Goal: Task Accomplishment & Management: Use online tool/utility

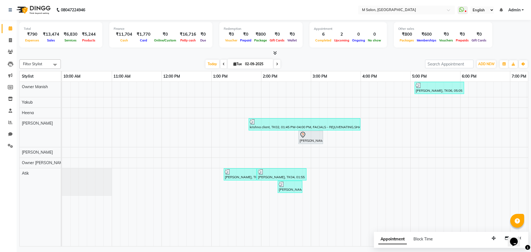
scroll to position [0, 181]
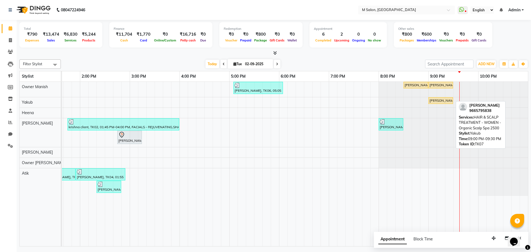
click at [440, 99] on div "[PERSON_NAME], TK07, 09:00 PM-09:30 PM, HAIR & SCALP TREATMENT - WOMEN - Organi…" at bounding box center [441, 100] width 24 height 5
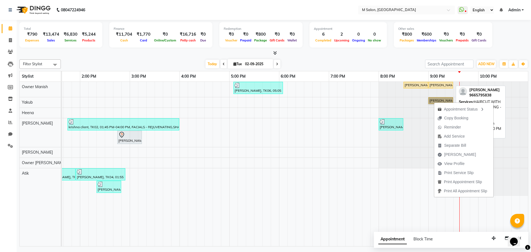
click at [436, 84] on div "[PERSON_NAME], TK07, 09:00 PM-09:30 PM, HAIRCUT WITH HAIR WASH & STYLING - Crea…" at bounding box center [441, 85] width 24 height 5
select select "1"
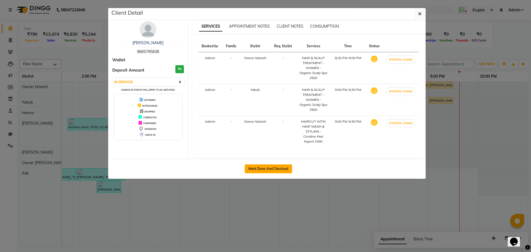
click at [260, 165] on button "Mark Done And Checkout" at bounding box center [268, 169] width 47 height 9
select select "8655"
select select "service"
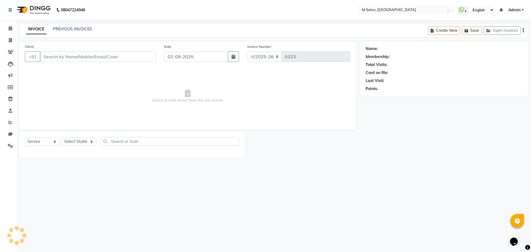
type input "9665795838"
select select "87580"
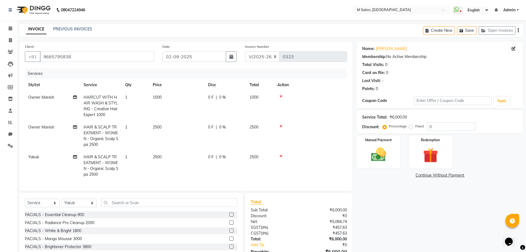
scroll to position [36, 0]
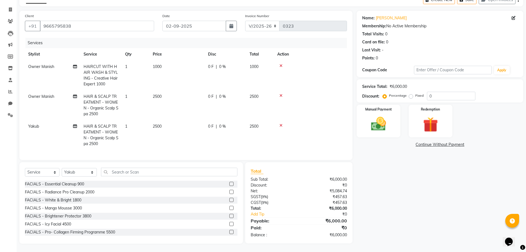
click at [280, 64] on icon at bounding box center [280, 66] width 3 height 4
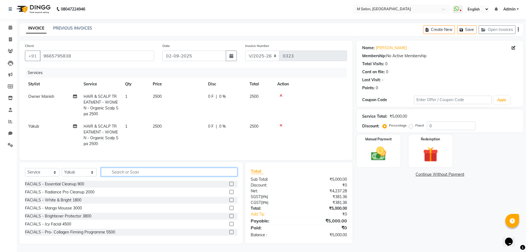
click at [109, 172] on input "text" at bounding box center [169, 172] width 136 height 9
click at [209, 124] on span "0 F" at bounding box center [211, 127] width 6 height 6
select select "87580"
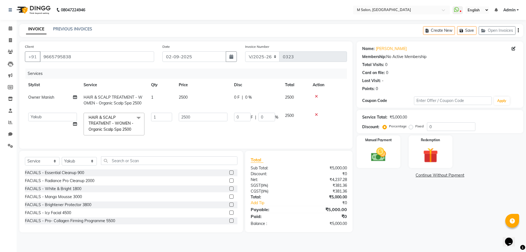
scroll to position [0, 0]
click at [243, 116] on input "0" at bounding box center [242, 117] width 17 height 9
type input "1000"
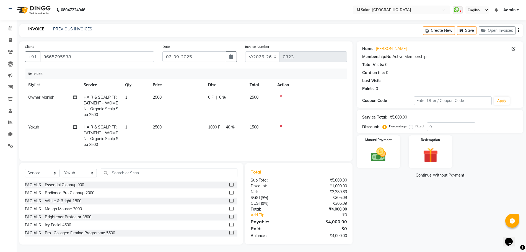
click at [235, 100] on td "0 F | 0 %" at bounding box center [225, 106] width 41 height 30
select select "86896"
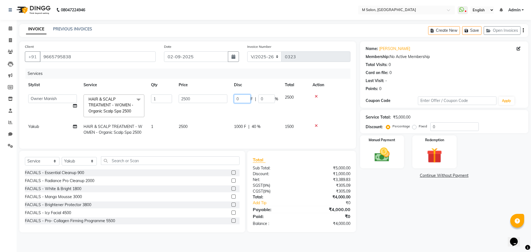
click at [249, 97] on input "0" at bounding box center [242, 99] width 17 height 9
type input "1000"
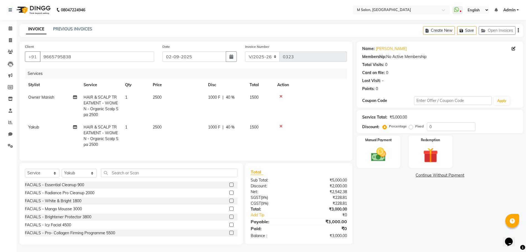
click at [238, 119] on td "1000 F | 40 %" at bounding box center [225, 106] width 41 height 30
select select "86896"
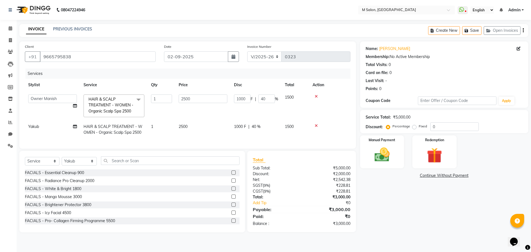
click at [107, 135] on span "HAIR & SCALP TREATMENT - WOMEN - Organic Scalp Spa 2500" at bounding box center [113, 129] width 59 height 11
select select "87580"
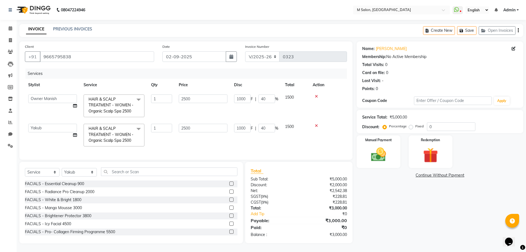
click at [107, 136] on span "HAIR & SCALP TREATMENT - WOMEN - Organic Scalp Spa 2500" at bounding box center [111, 134] width 45 height 17
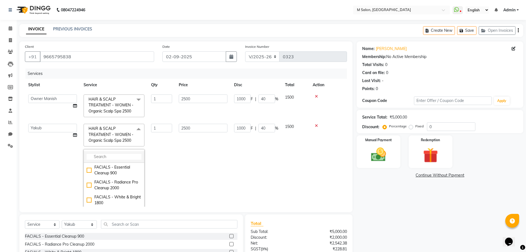
click at [104, 160] on input "multiselect-search" at bounding box center [114, 157] width 55 height 6
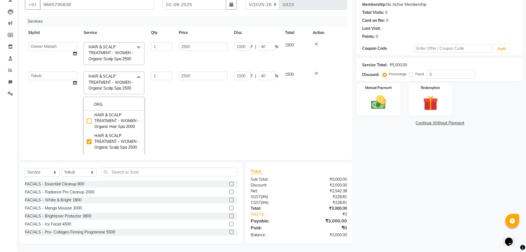
type input "ORG"
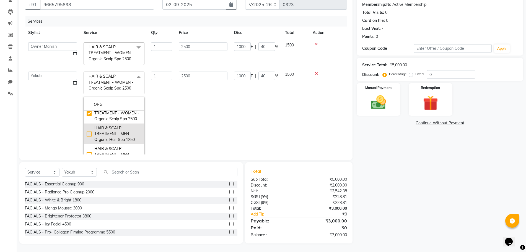
click at [126, 143] on div "HAIR & SCALP TREATMENT - MEN - Organic Hair Spa 1250" at bounding box center [114, 133] width 55 height 17
checkbox input "false"
checkbox input "true"
type input "1250"
type input "0"
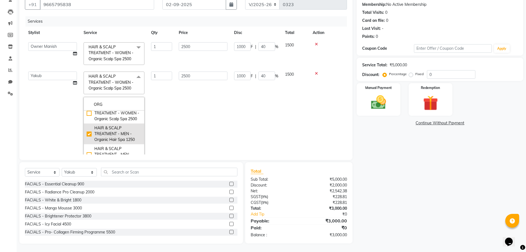
type input "0"
click at [170, 117] on td "1" at bounding box center [162, 118] width 28 height 100
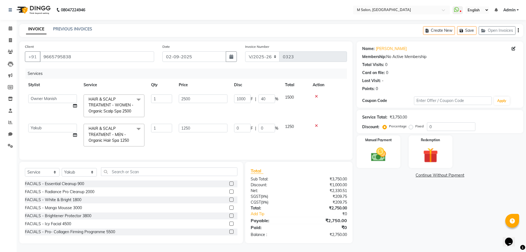
scroll to position [11, 0]
click at [267, 127] on input "0" at bounding box center [266, 128] width 17 height 9
type input "20"
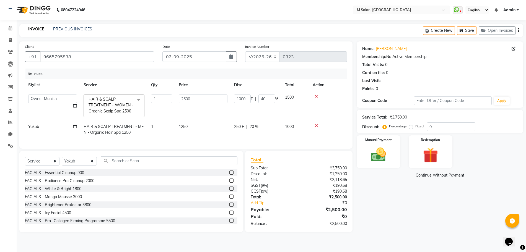
scroll to position [0, 0]
click at [268, 139] on td "250 F | 20 %" at bounding box center [256, 130] width 51 height 18
select select "87580"
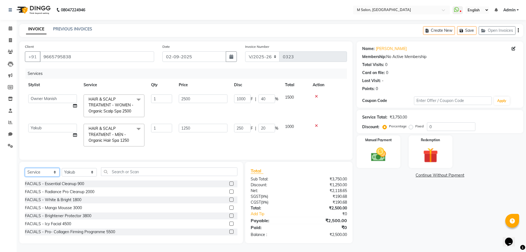
click at [49, 177] on select "Select Service Product Membership Package Voucher Prepaid Gift Card" at bounding box center [42, 172] width 35 height 9
select select "membership"
click at [25, 177] on select "Select Service Product Membership Package Voucher Prepaid Gift Card" at bounding box center [42, 172] width 35 height 9
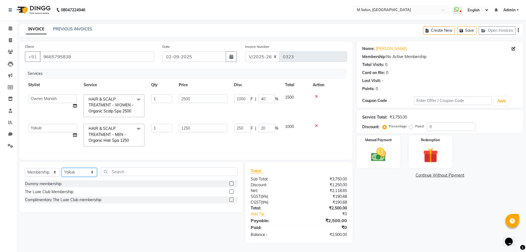
click at [74, 177] on select "Select Stylist [PERSON_NAME] Owner [PERSON_NAME] Owner [PERSON_NAME] [PERSON_NA…" at bounding box center [79, 172] width 35 height 9
select select "86896"
click at [62, 177] on select "Select Stylist [PERSON_NAME] Owner [PERSON_NAME] Owner [PERSON_NAME] [PERSON_NA…" at bounding box center [79, 172] width 35 height 9
click at [31, 195] on div "The Luxe Club Membership" at bounding box center [49, 192] width 48 height 6
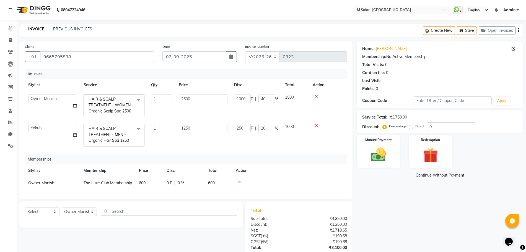
scroll to position [50, 0]
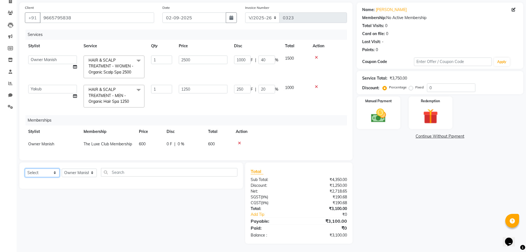
click at [32, 172] on select "Select Service Product Package Voucher Prepaid Gift Card" at bounding box center [42, 173] width 35 height 9
select select "product"
click at [25, 169] on select "Select Service Product Package Voucher Prepaid Gift Card" at bounding box center [42, 173] width 35 height 9
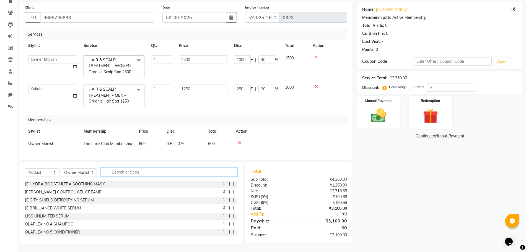
click at [128, 175] on input "text" at bounding box center [169, 172] width 136 height 9
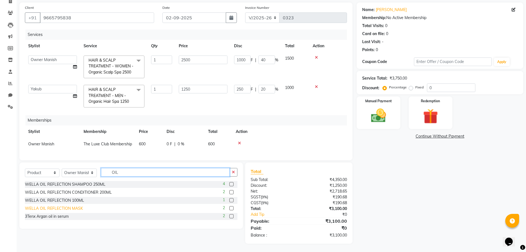
type input "OIL"
click at [63, 210] on div "WELLA OIL REFLECTION MASK" at bounding box center [54, 209] width 58 height 6
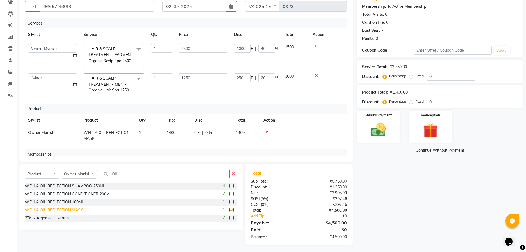
checkbox input "false"
click at [60, 202] on div "WELLA OIL REFLECTION 100ML" at bounding box center [54, 202] width 59 height 6
checkbox input "false"
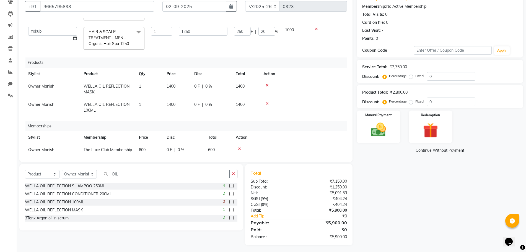
scroll to position [62, 0]
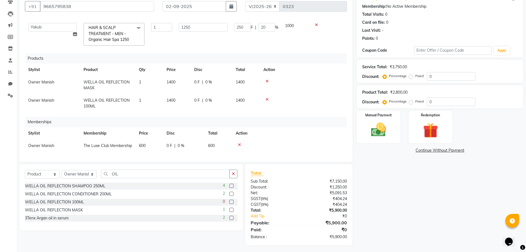
click at [267, 98] on icon at bounding box center [267, 100] width 3 height 4
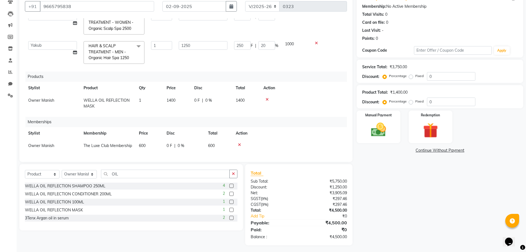
scroll to position [44, 0]
click at [61, 187] on div "WELLA OIL REFLECTION SHAMPOO 250ML" at bounding box center [65, 186] width 81 height 6
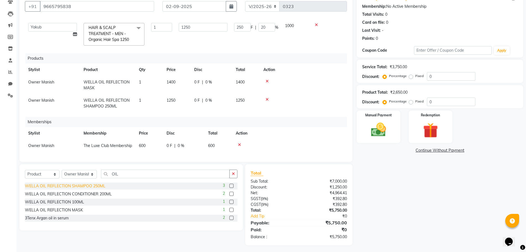
checkbox input "false"
click at [387, 125] on img at bounding box center [378, 130] width 25 height 18
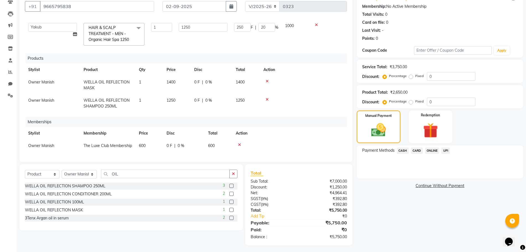
click at [445, 150] on span "UPI" at bounding box center [445, 151] width 9 height 6
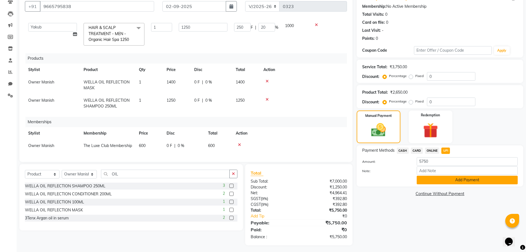
click at [446, 182] on button "Add Payment" at bounding box center [467, 180] width 101 height 9
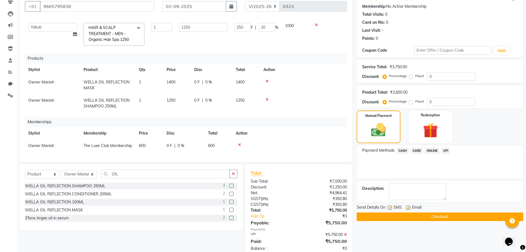
click at [419, 215] on button "Checkout" at bounding box center [440, 217] width 167 height 9
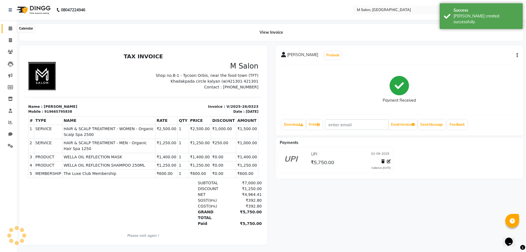
click at [7, 28] on span at bounding box center [11, 28] width 10 height 6
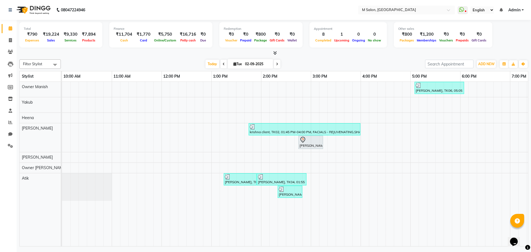
click at [277, 68] on span at bounding box center [277, 64] width 7 height 9
type input "[DATE]"
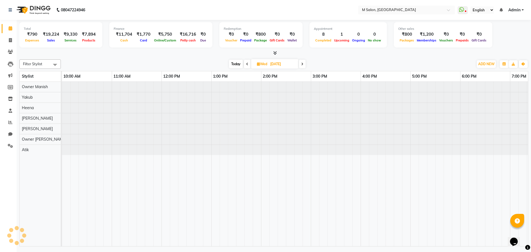
scroll to position [0, 181]
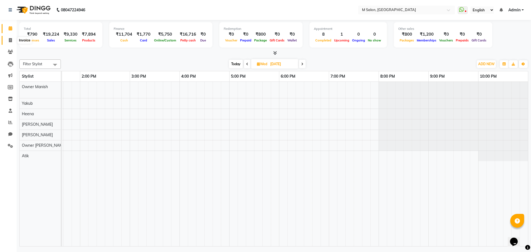
click at [9, 41] on icon at bounding box center [10, 40] width 3 height 4
select select "service"
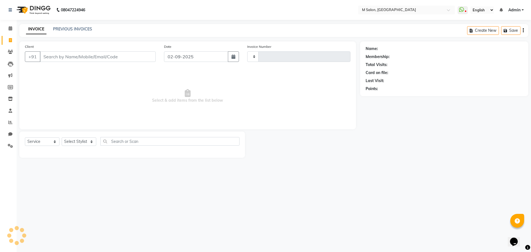
type input "0324"
select select "8655"
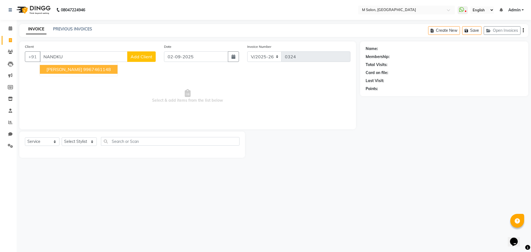
click at [63, 72] on span "[PERSON_NAME]" at bounding box center [64, 70] width 36 height 6
type input "9967461148"
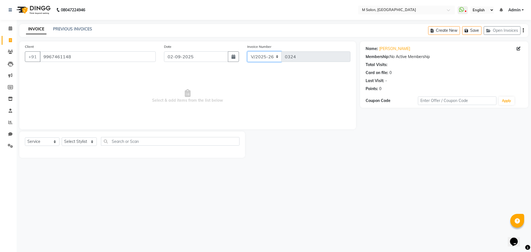
click at [274, 59] on select "V/2025 V/2025-26" at bounding box center [264, 56] width 35 height 11
select select "8656"
click at [247, 51] on select "V/2025 V/2025-26" at bounding box center [264, 56] width 35 height 11
type input "0007"
click at [266, 57] on select "V/2025 V/2025-26" at bounding box center [264, 56] width 35 height 11
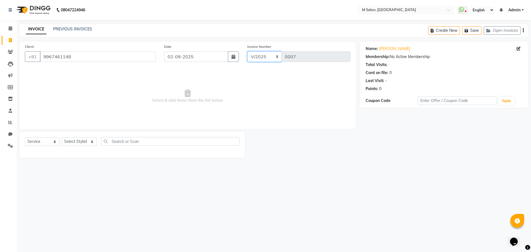
click at [266, 57] on select "V/2025 V/2025-26" at bounding box center [264, 56] width 35 height 11
click at [77, 145] on select "Select Stylist [PERSON_NAME] Owner [PERSON_NAME] Owner [PERSON_NAME] [PERSON_NA…" at bounding box center [79, 141] width 35 height 9
select select "87580"
click at [62, 137] on select "Select Stylist [PERSON_NAME] Owner [PERSON_NAME] Owner [PERSON_NAME] [PERSON_NA…" at bounding box center [79, 141] width 35 height 9
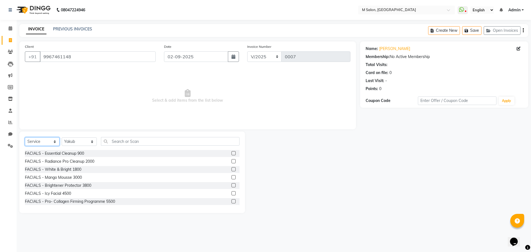
click at [43, 142] on select "Select Service Product Membership Package Voucher Prepaid Gift Card" at bounding box center [42, 141] width 35 height 9
click at [93, 98] on span "Select & add items from the list below" at bounding box center [188, 96] width 326 height 55
click at [81, 28] on link "PREVIOUS INVOICES" at bounding box center [72, 29] width 39 height 5
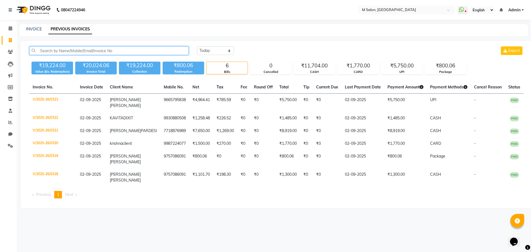
click at [104, 51] on input "text" at bounding box center [108, 50] width 159 height 9
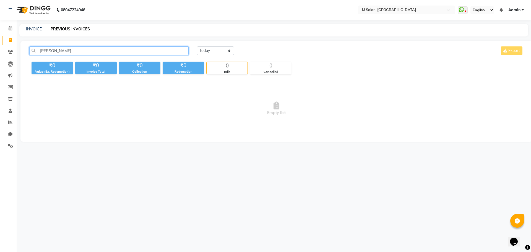
type input "[PERSON_NAME]"
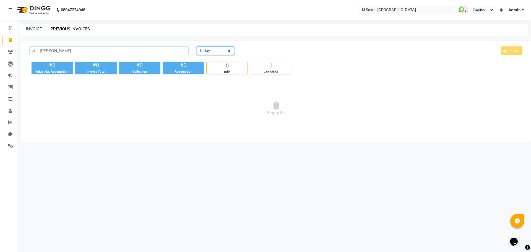
click at [209, 53] on select "[DATE] [DATE] Custom Range" at bounding box center [215, 50] width 37 height 9
select select "range"
click at [197, 46] on select "[DATE] [DATE] Custom Range" at bounding box center [215, 50] width 37 height 9
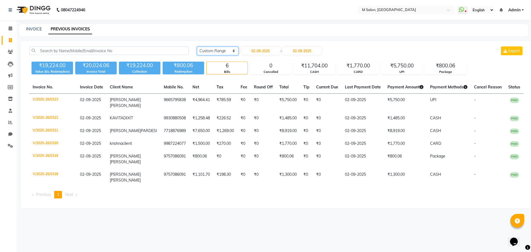
click at [222, 50] on select "[DATE] [DATE] Custom Range" at bounding box center [217, 51] width 41 height 9
click at [197, 47] on select "[DATE] [DATE] Custom Range" at bounding box center [217, 51] width 41 height 9
click at [13, 28] on span at bounding box center [11, 28] width 10 height 6
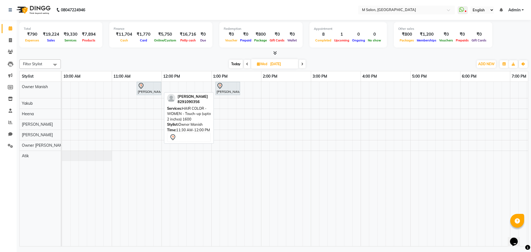
click at [149, 89] on div "[PERSON_NAME], 11:30 AM-12:00 PM, HAIR COLOR - WOMEN - Touch-up (upto 2 inches)…" at bounding box center [149, 89] width 24 height 12
select select "7"
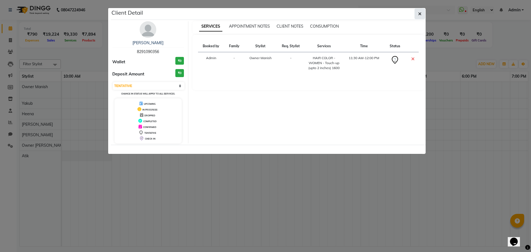
click at [422, 12] on button "button" at bounding box center [420, 14] width 11 height 11
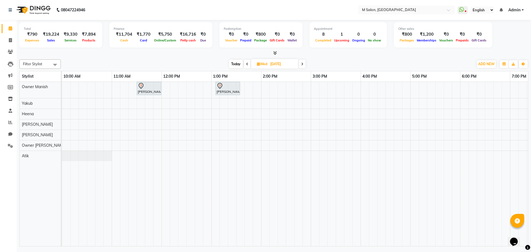
click at [234, 63] on span "Today" at bounding box center [236, 64] width 14 height 9
type input "02-09-2025"
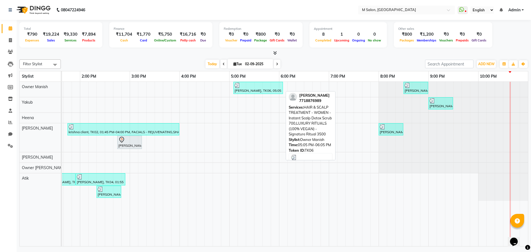
click at [246, 88] on div at bounding box center [258, 86] width 47 height 6
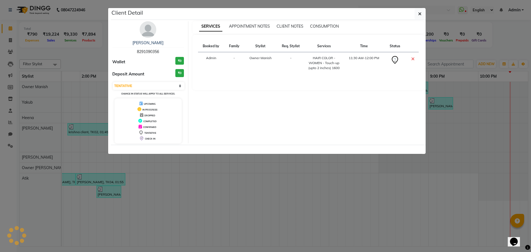
select select "3"
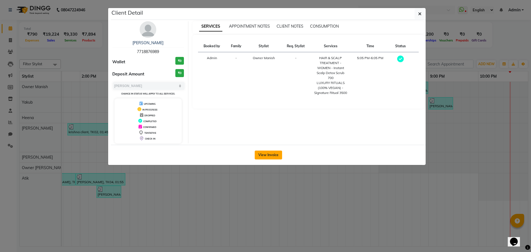
click at [266, 158] on button "View Invoice" at bounding box center [268, 155] width 27 height 9
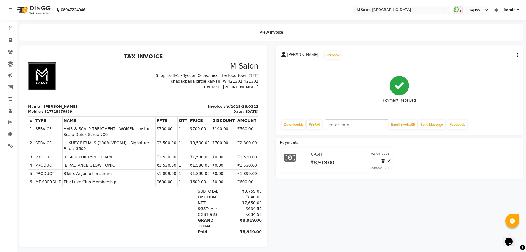
click at [376, 186] on div "[PERSON_NAME] Prebook Payment Received Download Print Email Invoice Send Messag…" at bounding box center [399, 146] width 256 height 202
click at [353, 184] on div "[PERSON_NAME] Prebook Payment Received Download Print Email Invoice Send Messag…" at bounding box center [399, 146] width 256 height 202
click at [354, 181] on div "[PERSON_NAME] Prebook Payment Received Download Print Email Invoice Send Messag…" at bounding box center [399, 146] width 256 height 202
click at [384, 198] on div "[PERSON_NAME] Prebook Payment Received Download Print Email Invoice Send Messag…" at bounding box center [399, 146] width 256 height 202
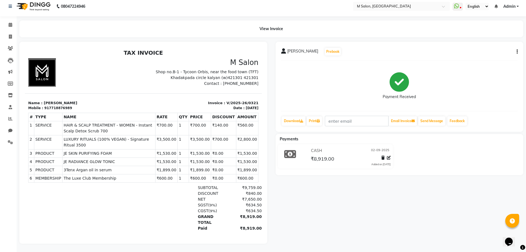
drag, startPoint x: 384, startPoint y: 198, endPoint x: 358, endPoint y: 260, distance: 67.5
click at [358, 249] on html "08047224946 Select Location × M Salon, Kalyan WhatsApp Status ✕ Status: Disconn…" at bounding box center [263, 122] width 526 height 252
click at [8, 34] on span at bounding box center [11, 37] width 10 height 6
select select "8655"
select select "service"
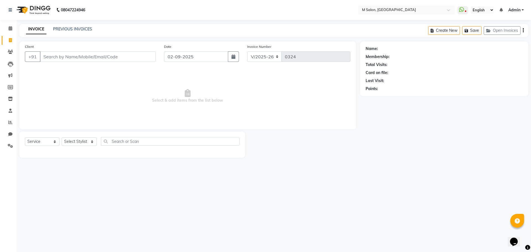
click at [122, 46] on div "Client +91" at bounding box center [90, 55] width 139 height 23
click at [99, 55] on input "Client" at bounding box center [98, 56] width 116 height 11
type input "7721008874"
click at [137, 56] on span "Add Client" at bounding box center [142, 57] width 22 height 6
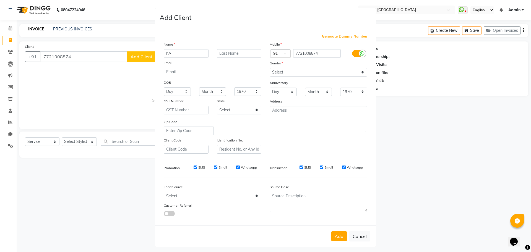
type input "h"
click at [233, 52] on input "text" at bounding box center [239, 53] width 45 height 9
click at [191, 51] on input "[PERSON_NAME]" at bounding box center [186, 53] width 45 height 9
type input "[PERSON_NAME]"
click at [219, 55] on input "text" at bounding box center [239, 53] width 45 height 9
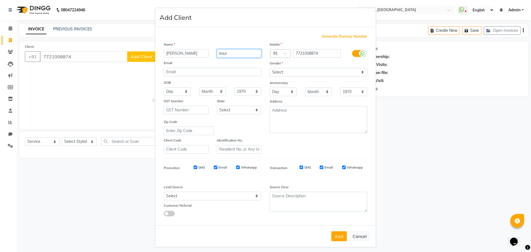
type input "kaur"
click at [279, 69] on select "Select [DEMOGRAPHIC_DATA] [DEMOGRAPHIC_DATA] Other Prefer Not To Say" at bounding box center [319, 72] width 98 height 9
select select "[DEMOGRAPHIC_DATA]"
click at [270, 68] on select "Select [DEMOGRAPHIC_DATA] [DEMOGRAPHIC_DATA] Other Prefer Not To Say" at bounding box center [319, 72] width 98 height 9
click at [338, 232] on button "Add" at bounding box center [338, 237] width 15 height 10
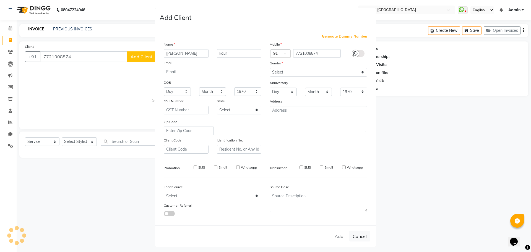
select select
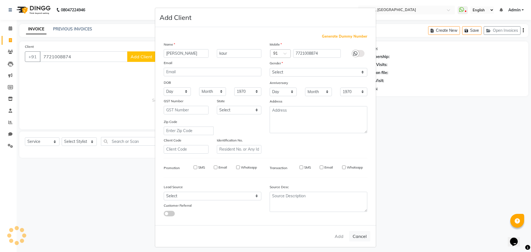
select select
checkbox input "false"
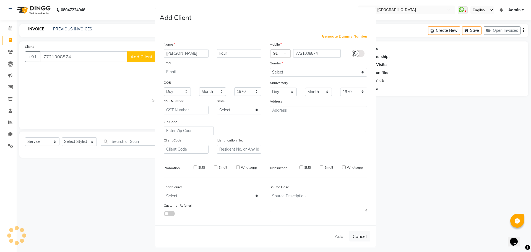
checkbox input "false"
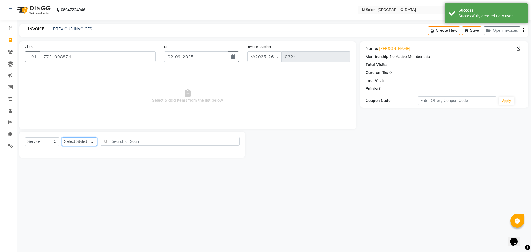
click at [83, 142] on select "Select Stylist [PERSON_NAME] Owner [PERSON_NAME] Owner [PERSON_NAME] [PERSON_NA…" at bounding box center [79, 141] width 35 height 9
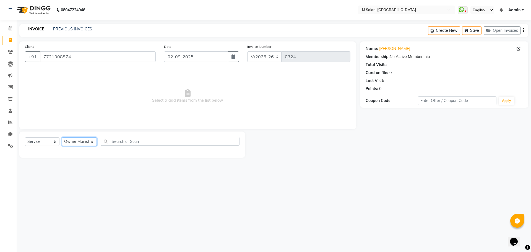
click at [62, 137] on select "Select Stylist [PERSON_NAME] Owner [PERSON_NAME] Owner [PERSON_NAME] [PERSON_NA…" at bounding box center [79, 141] width 35 height 9
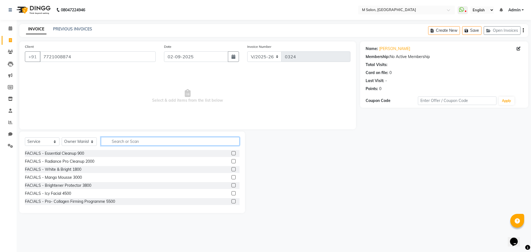
click at [133, 142] on input "text" at bounding box center [170, 141] width 139 height 9
click at [73, 141] on select "Select Stylist [PERSON_NAME] Owner [PERSON_NAME] Owner [PERSON_NAME] [PERSON_NA…" at bounding box center [79, 141] width 35 height 9
select select "87586"
click at [62, 137] on select "Select Stylist [PERSON_NAME] Owner [PERSON_NAME] Owner [PERSON_NAME] [PERSON_NA…" at bounding box center [79, 141] width 35 height 9
click at [113, 143] on input "text" at bounding box center [170, 141] width 139 height 9
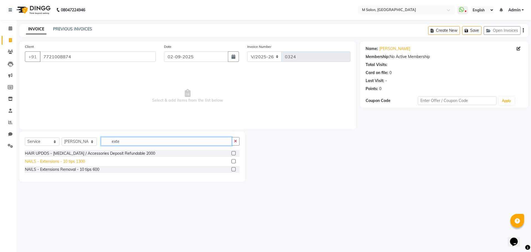
type input "exte"
click at [76, 159] on div "NAILS - Extensions - 10 tips 1300" at bounding box center [55, 162] width 60 height 6
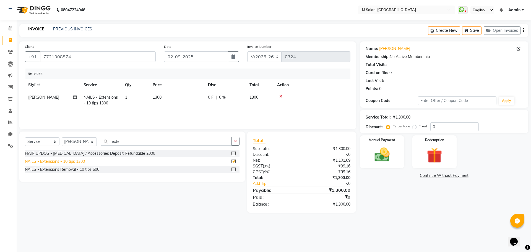
checkbox input "false"
click at [177, 146] on input "exte" at bounding box center [166, 141] width 131 height 9
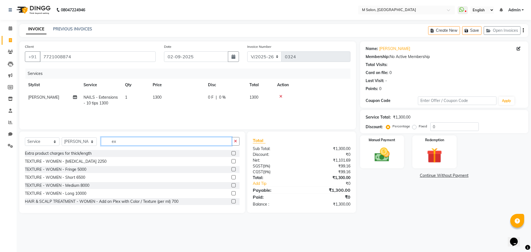
type input "e"
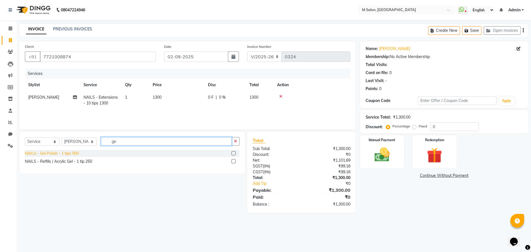
type input "g"
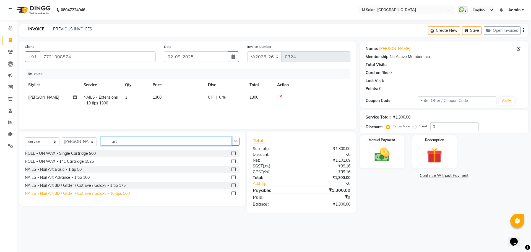
type input "art"
click at [78, 192] on div "NAILS - Nail Art 3D / Glitter / Cat Eye / Galaxy - 10 tips 500" at bounding box center [77, 194] width 105 height 6
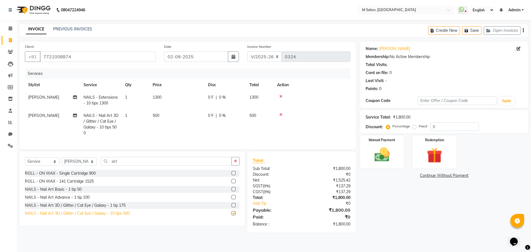
checkbox input "false"
click at [206, 95] on td "0 F | 0 %" at bounding box center [225, 100] width 41 height 18
select select "87586"
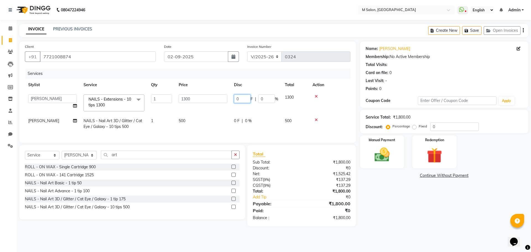
click at [238, 98] on input "0" at bounding box center [242, 99] width 17 height 9
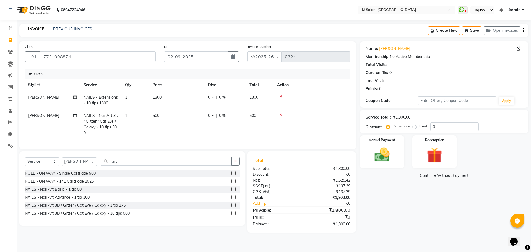
click at [231, 93] on td "0 F | 0 %" at bounding box center [225, 100] width 41 height 18
select select "87586"
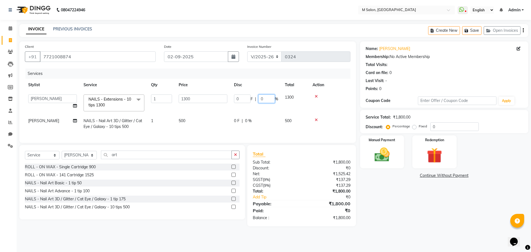
click at [272, 100] on input "0" at bounding box center [266, 99] width 17 height 9
type input "30"
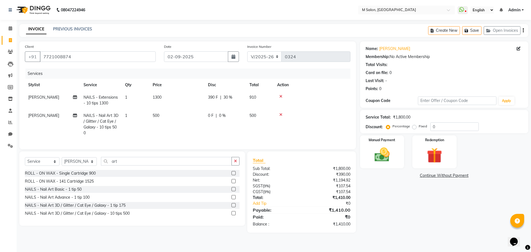
click at [235, 124] on td "0 F | 0 %" at bounding box center [225, 125] width 41 height 30
select select "87586"
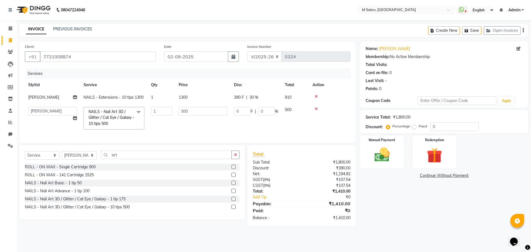
click at [251, 96] on span "30 %" at bounding box center [254, 98] width 9 height 6
select select "87586"
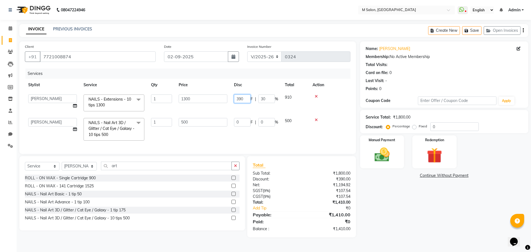
click at [248, 98] on input "390" at bounding box center [242, 99] width 17 height 9
type input "3"
type input "200"
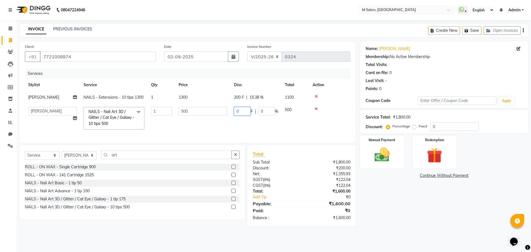
click at [248, 125] on td "0 F | 0 %" at bounding box center [256, 118] width 51 height 29
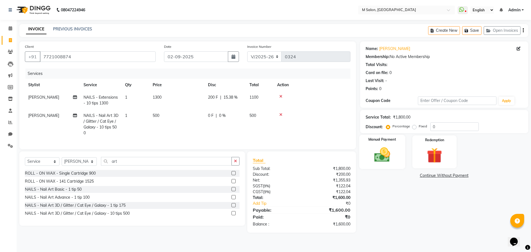
click at [386, 155] on img at bounding box center [382, 155] width 26 height 18
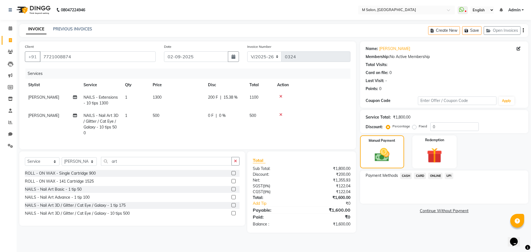
click at [156, 116] on span "500" at bounding box center [156, 115] width 7 height 5
select select "87586"
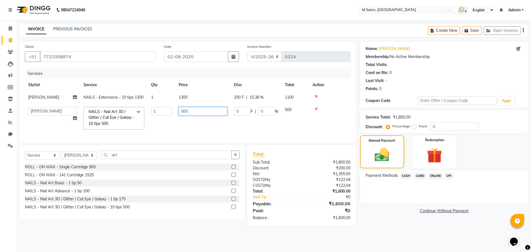
click at [199, 110] on input "500" at bounding box center [203, 111] width 49 height 9
type input "5"
type input "650"
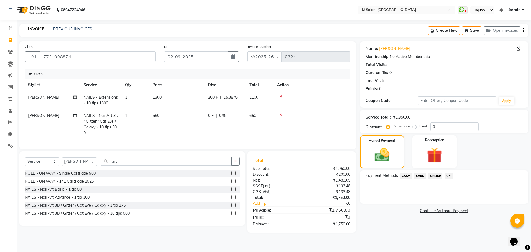
click at [223, 115] on span "0 %" at bounding box center [222, 116] width 7 height 6
select select "87586"
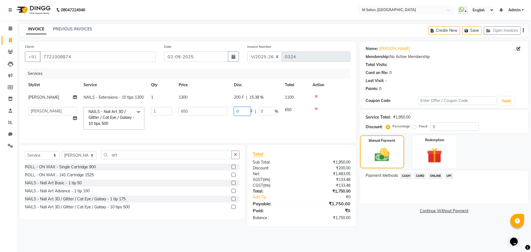
click at [243, 112] on input "0" at bounding box center [242, 111] width 17 height 9
type input "200"
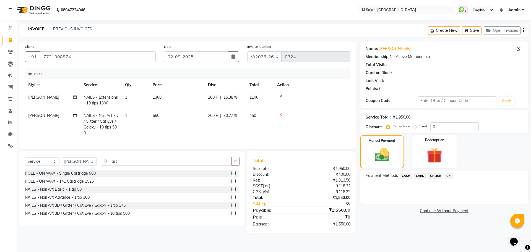
click at [242, 135] on div "Services Stylist Service Qty Price Disc Total Action [PERSON_NAME] NAILS - Exte…" at bounding box center [188, 106] width 326 height 75
click at [212, 114] on span "200 F" at bounding box center [213, 116] width 10 height 6
select select "87586"
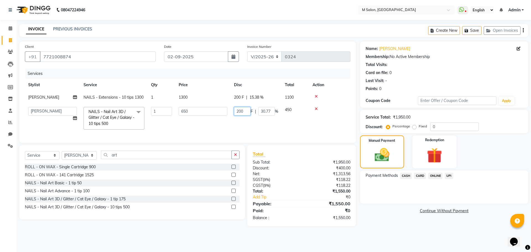
click at [245, 112] on input "200" at bounding box center [242, 111] width 17 height 9
type input "250"
click at [241, 131] on td "250 F | 30.77 %" at bounding box center [256, 118] width 51 height 29
select select "87586"
click at [450, 175] on span "UPI" at bounding box center [449, 176] width 9 height 6
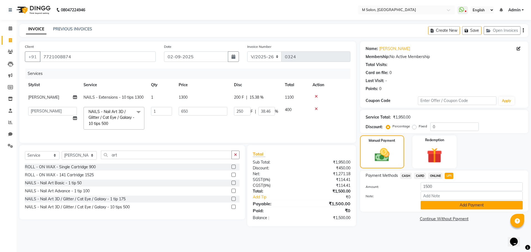
click at [438, 207] on button "Add Payment" at bounding box center [472, 205] width 102 height 9
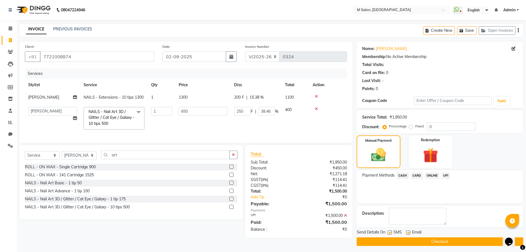
scroll to position [2, 0]
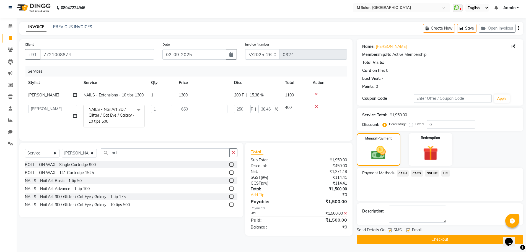
click at [399, 242] on button "Checkout" at bounding box center [440, 239] width 167 height 9
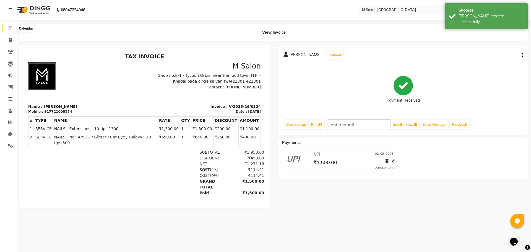
click at [6, 30] on span at bounding box center [11, 28] width 10 height 6
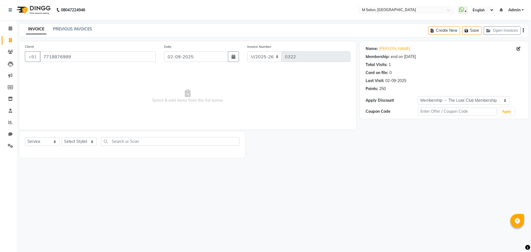
select select "8655"
select select "service"
select select "2: Object"
click at [9, 121] on icon at bounding box center [10, 122] width 4 height 4
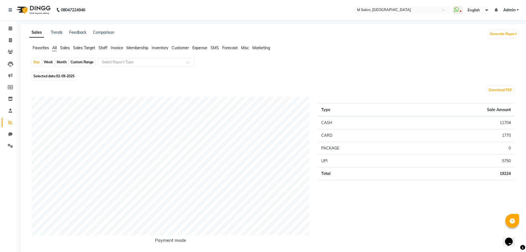
click at [186, 47] on span "Customer" at bounding box center [180, 47] width 17 height 5
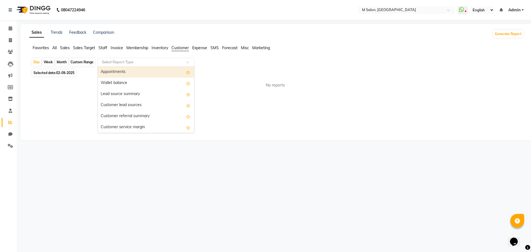
click at [134, 63] on input "text" at bounding box center [141, 62] width 80 height 6
click at [125, 71] on div "Appointments" at bounding box center [146, 72] width 96 height 11
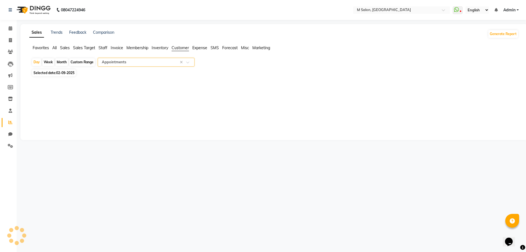
select select "full_report"
select select "csv"
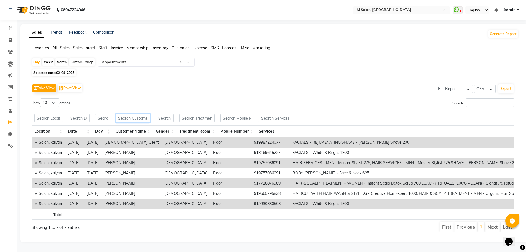
click at [123, 118] on input "text" at bounding box center [133, 118] width 35 height 9
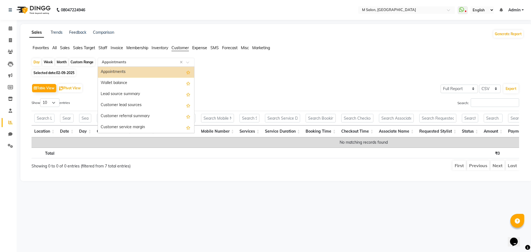
click at [142, 62] on input "text" at bounding box center [141, 62] width 80 height 6
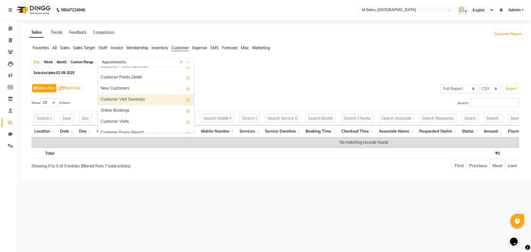
scroll to position [89, 0]
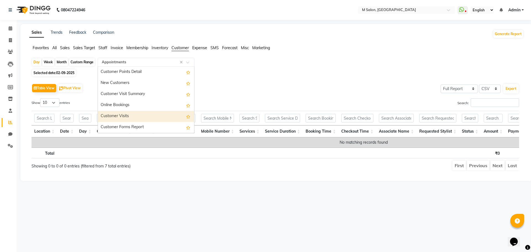
click at [133, 113] on div "Customer Visits" at bounding box center [146, 116] width 96 height 11
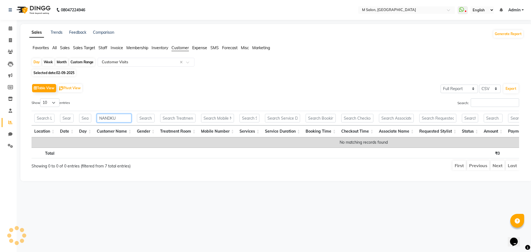
click at [118, 120] on input "NANDKU" at bounding box center [114, 118] width 35 height 9
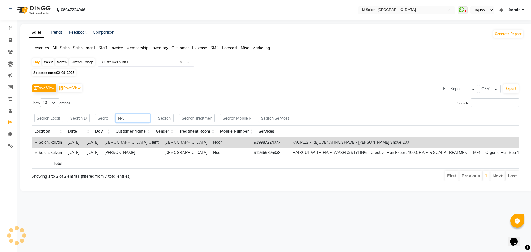
type input "NAN"
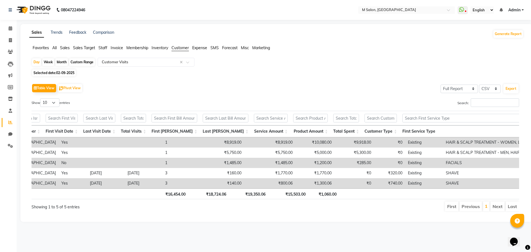
scroll to position [0, 0]
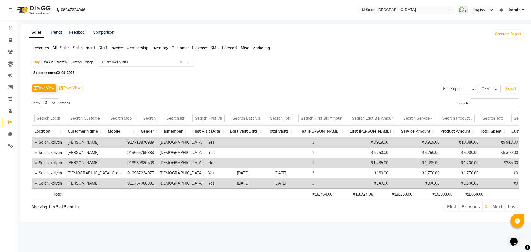
click at [62, 49] on span "Sales" at bounding box center [65, 47] width 10 height 5
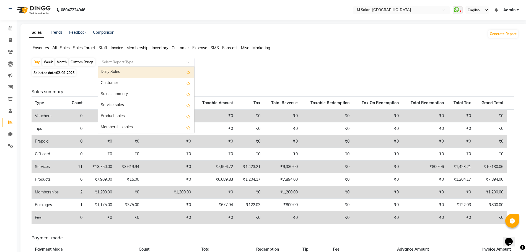
click at [118, 61] on input "text" at bounding box center [141, 62] width 80 height 6
click at [138, 60] on input "text" at bounding box center [141, 62] width 80 height 6
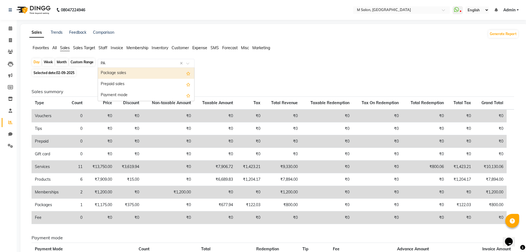
type input "PAY"
click at [181, 74] on div "Payment mode" at bounding box center [146, 73] width 96 height 11
select select "full_report"
select select "csv"
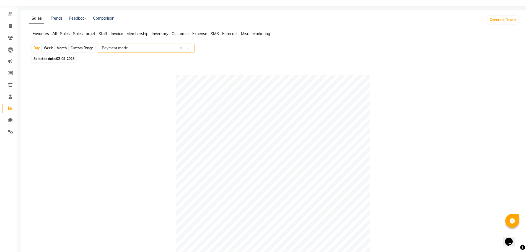
scroll to position [13, 0]
click at [82, 51] on div "Custom Range" at bounding box center [82, 49] width 26 height 8
select select "9"
select select "2025"
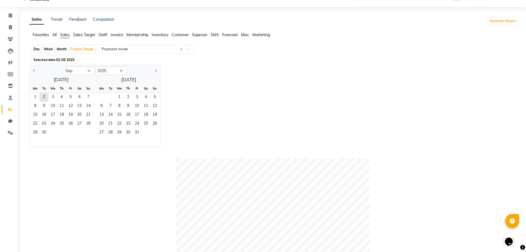
click at [31, 67] on div at bounding box center [46, 70] width 33 height 9
click at [32, 71] on button "Previous month" at bounding box center [34, 70] width 4 height 9
select select "8"
click at [70, 100] on span "1" at bounding box center [70, 97] width 9 height 9
click at [89, 134] on span "31" at bounding box center [88, 133] width 9 height 9
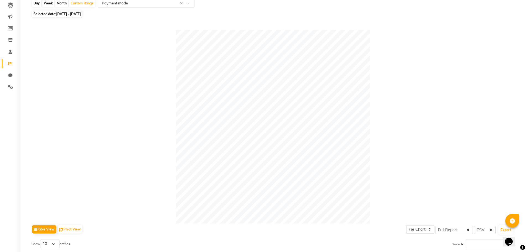
scroll to position [0, 0]
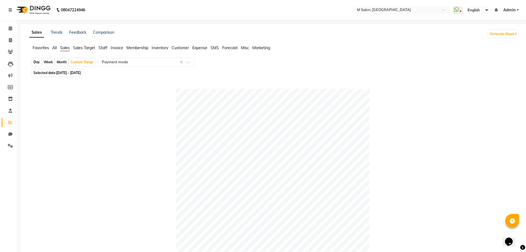
click at [61, 63] on div "Month" at bounding box center [61, 62] width 13 height 8
select select "8"
select select "2025"
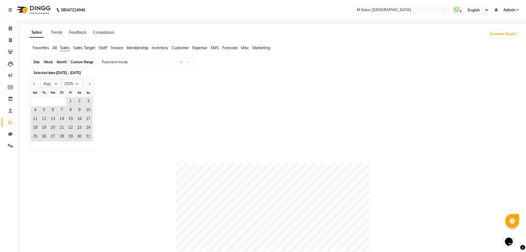
click at [61, 63] on div "Month" at bounding box center [61, 62] width 13 height 8
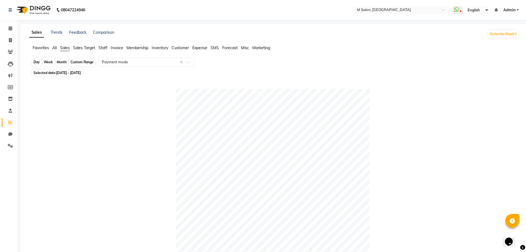
click at [61, 63] on div "Month" at bounding box center [61, 62] width 13 height 8
select select "8"
select select "2025"
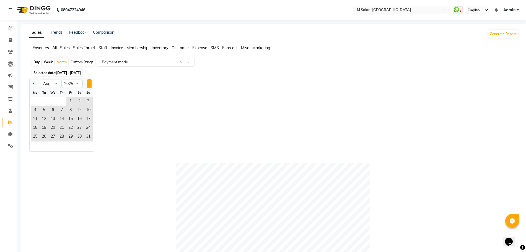
click at [90, 80] on button "Next month" at bounding box center [89, 83] width 4 height 9
select select "9"
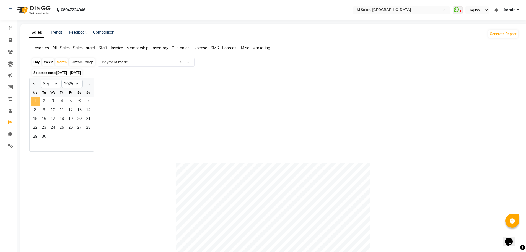
click at [37, 104] on span "1" at bounding box center [35, 101] width 9 height 9
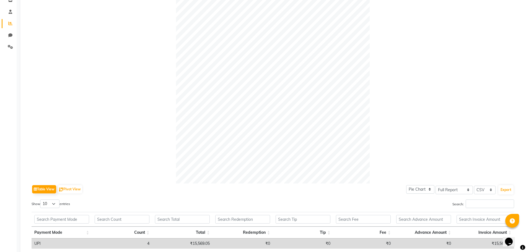
scroll to position [173, 0]
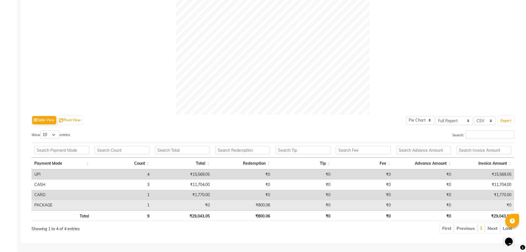
click at [263, 200] on td "₹800.06" at bounding box center [242, 205] width 60 height 10
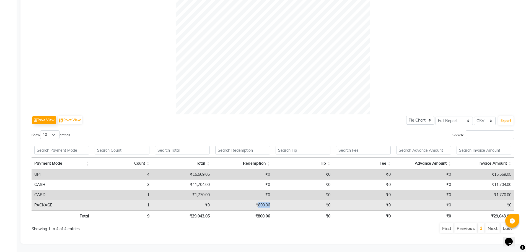
click at [263, 200] on td "₹800.06" at bounding box center [242, 205] width 60 height 10
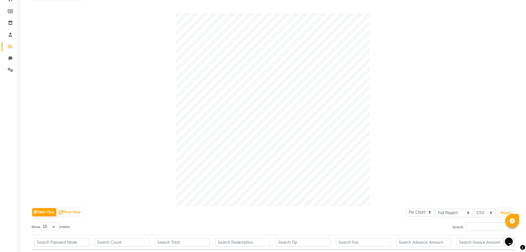
scroll to position [76, 0]
click at [483, 211] on select "Select CSV PDF" at bounding box center [485, 213] width 22 height 9
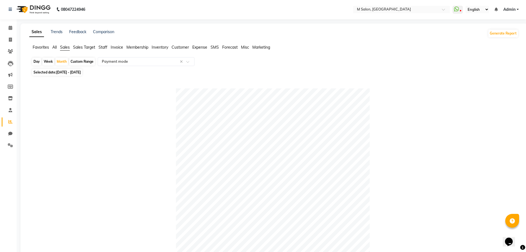
scroll to position [0, 0]
click at [89, 49] on span "Sales Target" at bounding box center [84, 47] width 22 height 5
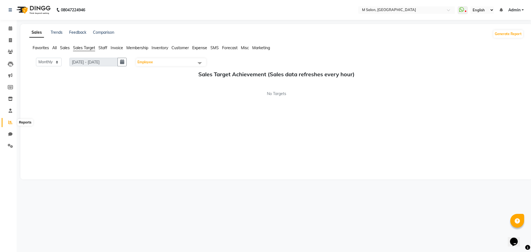
click at [10, 122] on icon at bounding box center [10, 122] width 4 height 4
click at [102, 47] on span "Staff" at bounding box center [102, 47] width 9 height 5
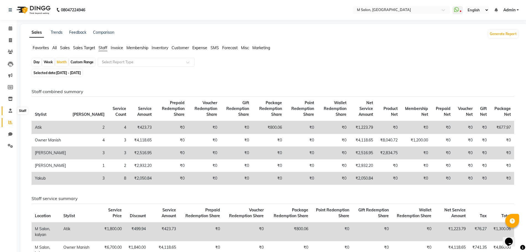
click at [10, 109] on icon at bounding box center [11, 111] width 4 height 4
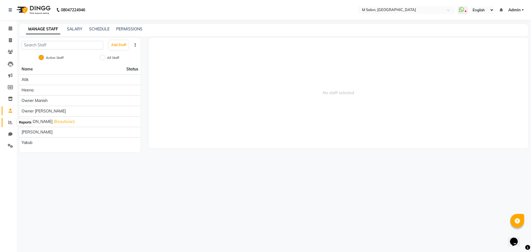
click at [9, 123] on icon at bounding box center [10, 122] width 4 height 4
